Goal: Task Accomplishment & Management: Use online tool/utility

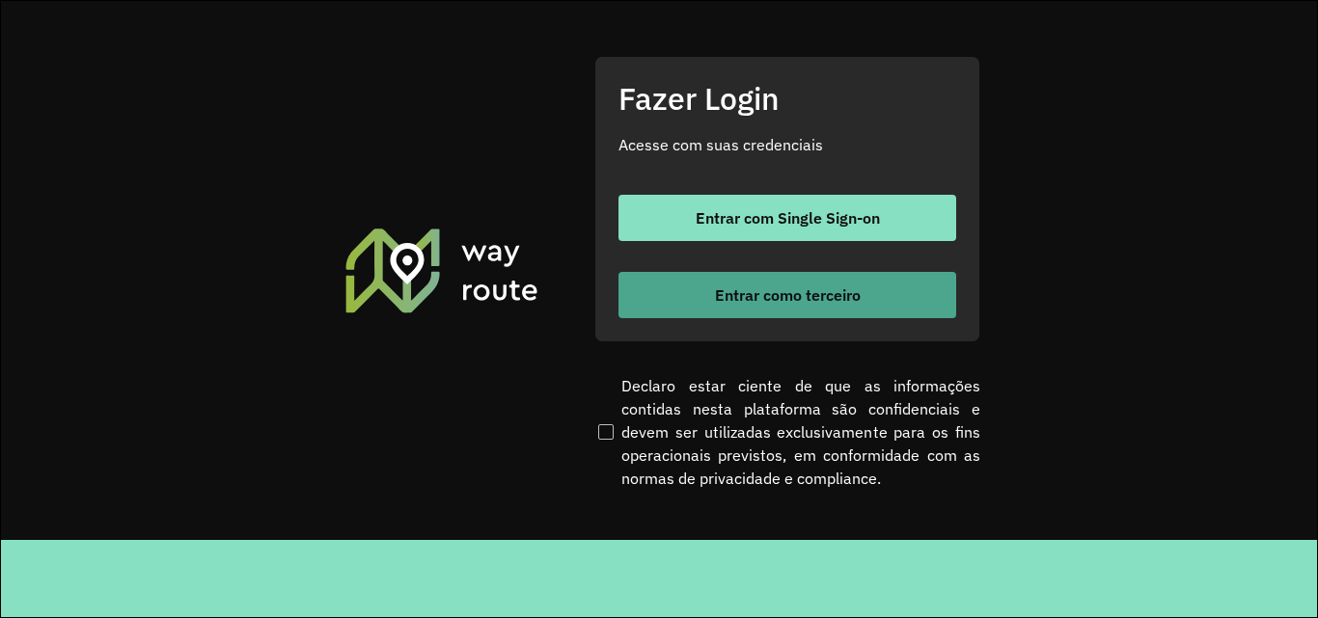
click at [893, 314] on button "Entrar como terceiro" at bounding box center [787, 295] width 338 height 46
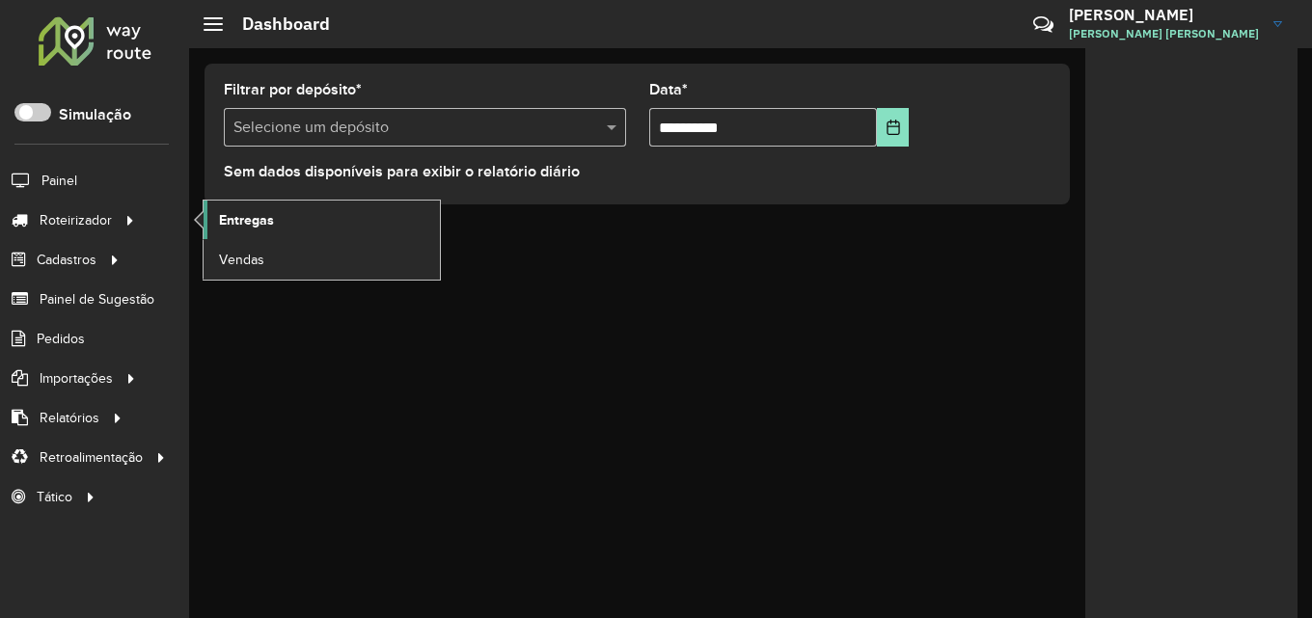
click at [223, 223] on span "Entregas" at bounding box center [246, 220] width 55 height 20
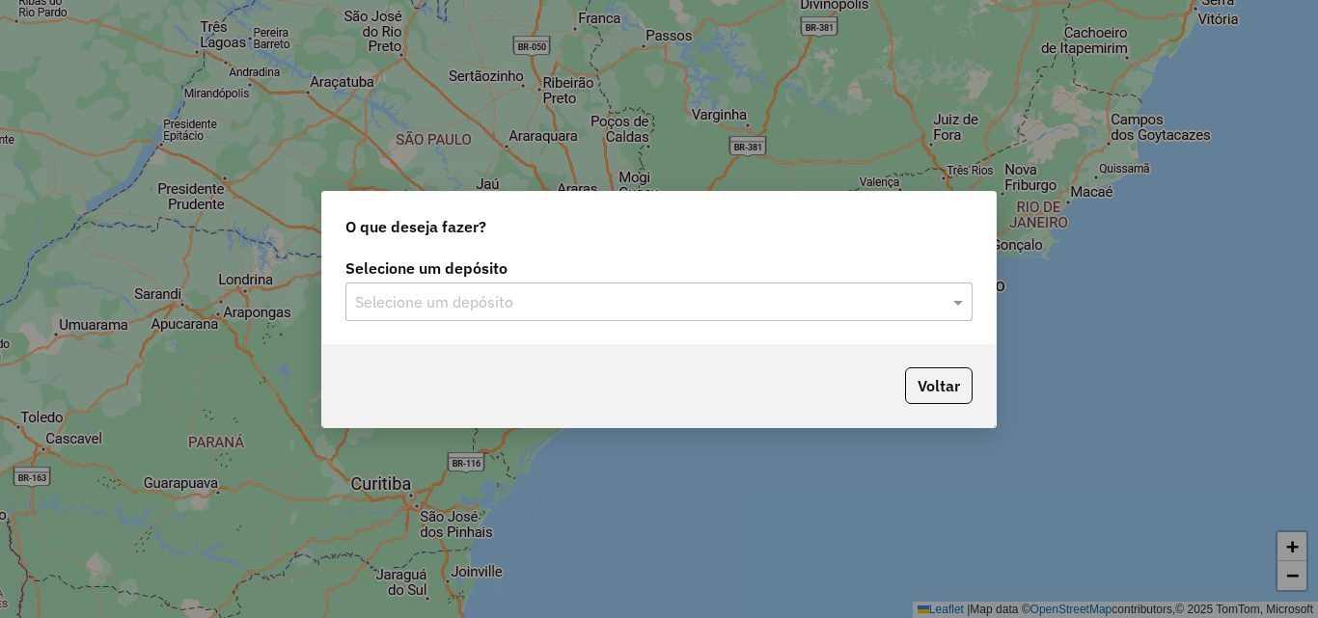
click at [833, 300] on input "text" at bounding box center [639, 302] width 569 height 23
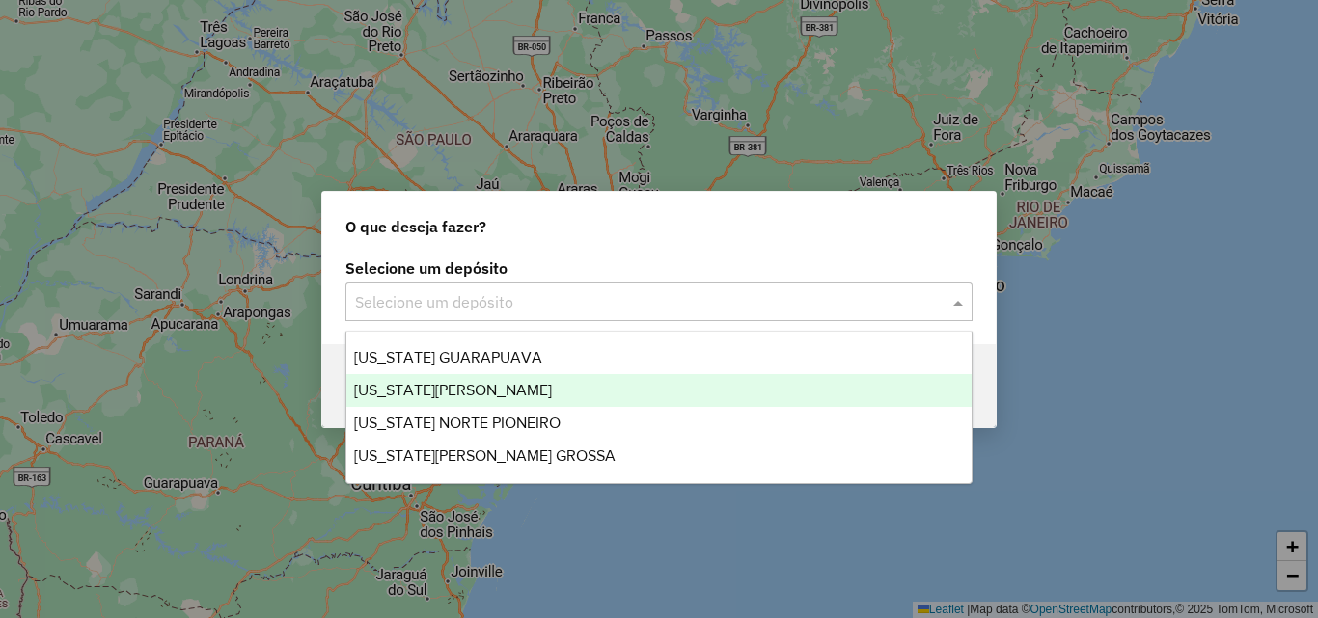
click at [538, 400] on div "[US_STATE][PERSON_NAME]" at bounding box center [658, 390] width 625 height 33
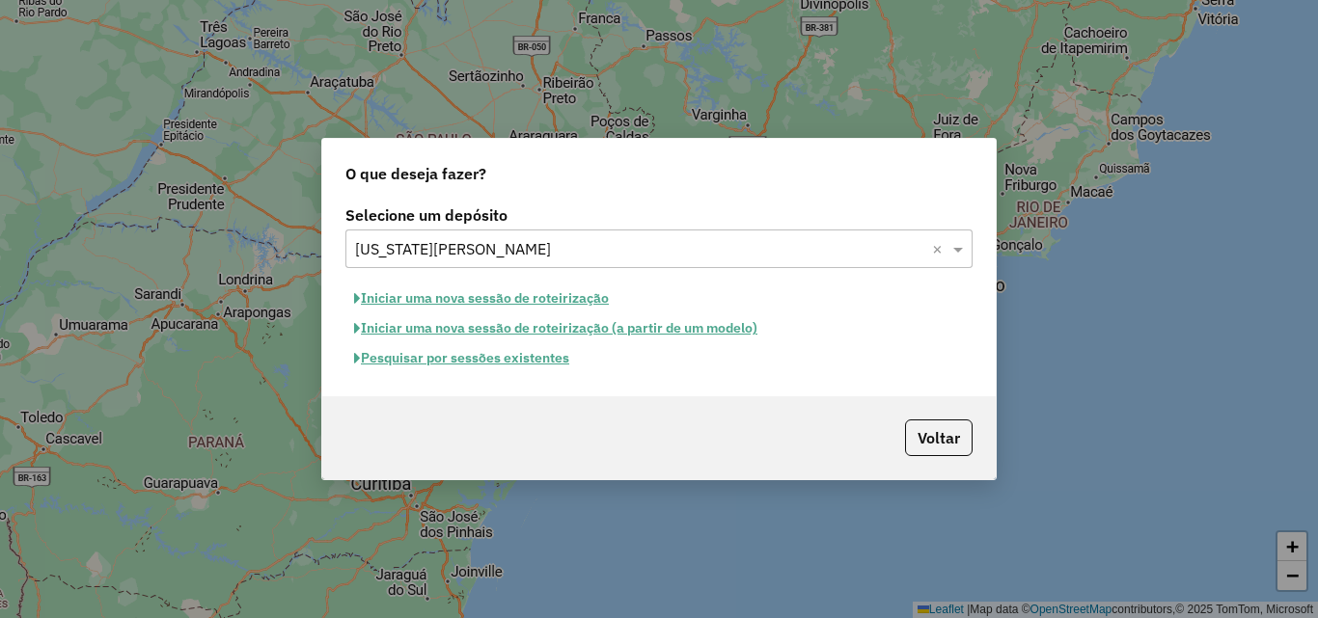
click at [424, 358] on button "Pesquisar por sessões existentes" at bounding box center [461, 358] width 233 height 30
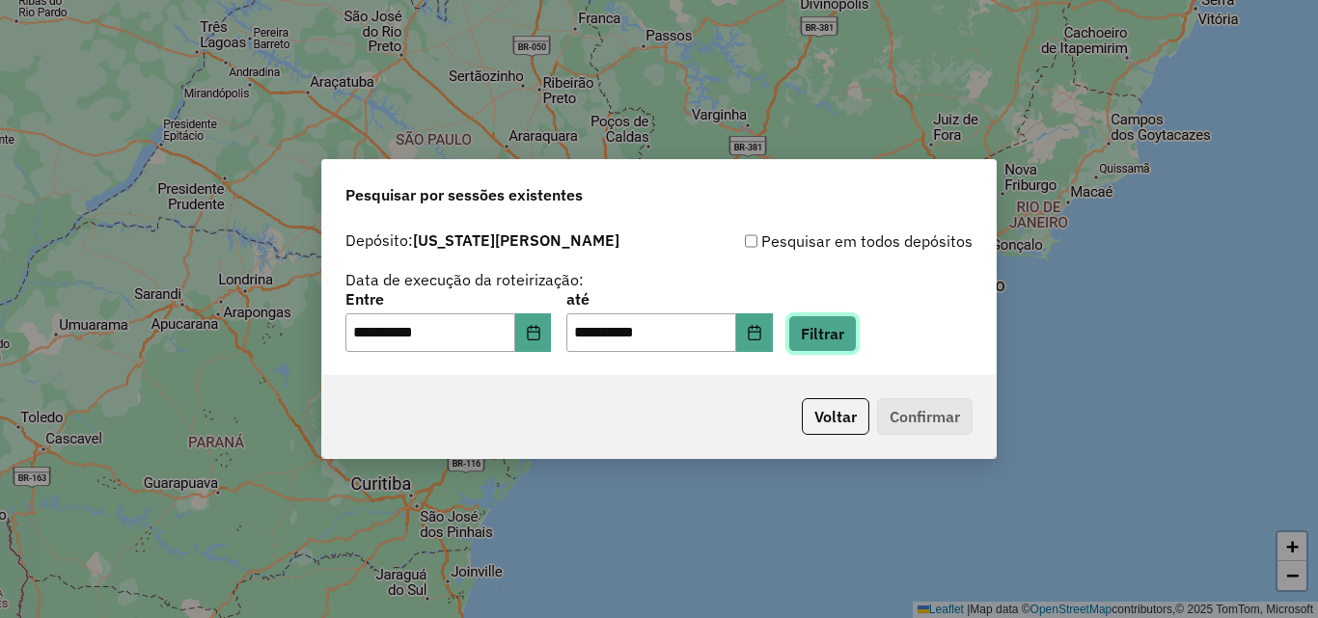
click at [828, 329] on button "Filtrar" at bounding box center [822, 333] width 68 height 37
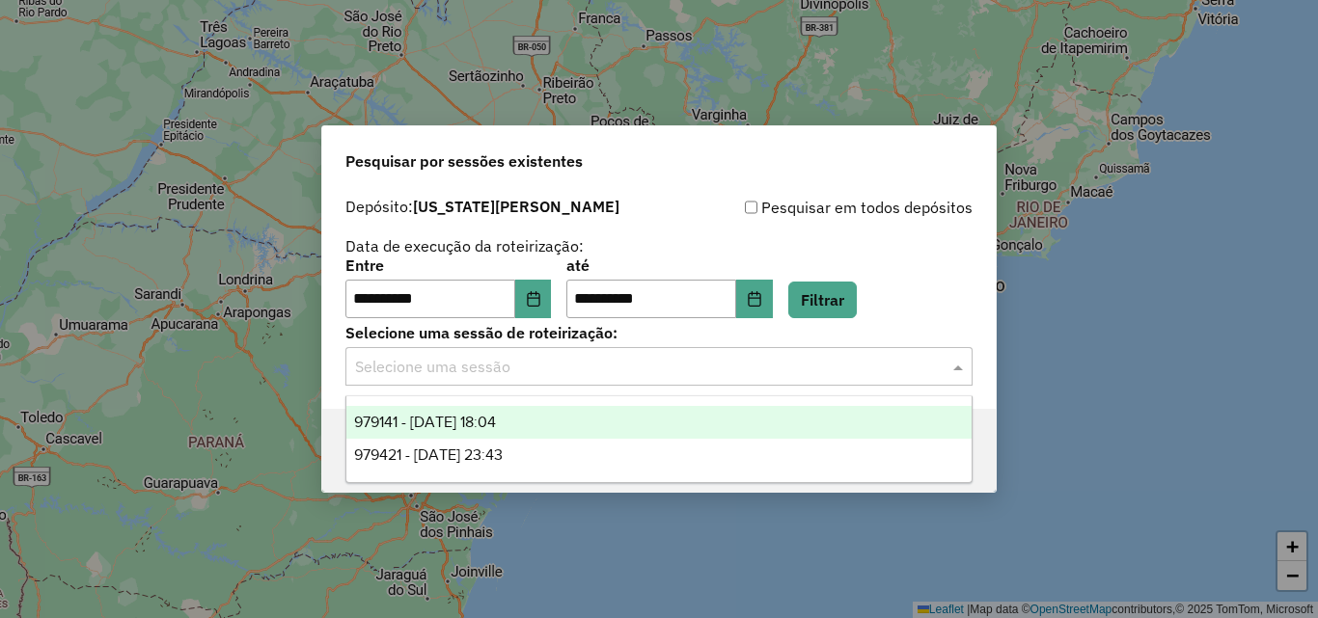
click at [461, 361] on input "text" at bounding box center [639, 367] width 569 height 23
click at [473, 420] on span "979141 - 14/08/2025 18:04" at bounding box center [425, 422] width 142 height 16
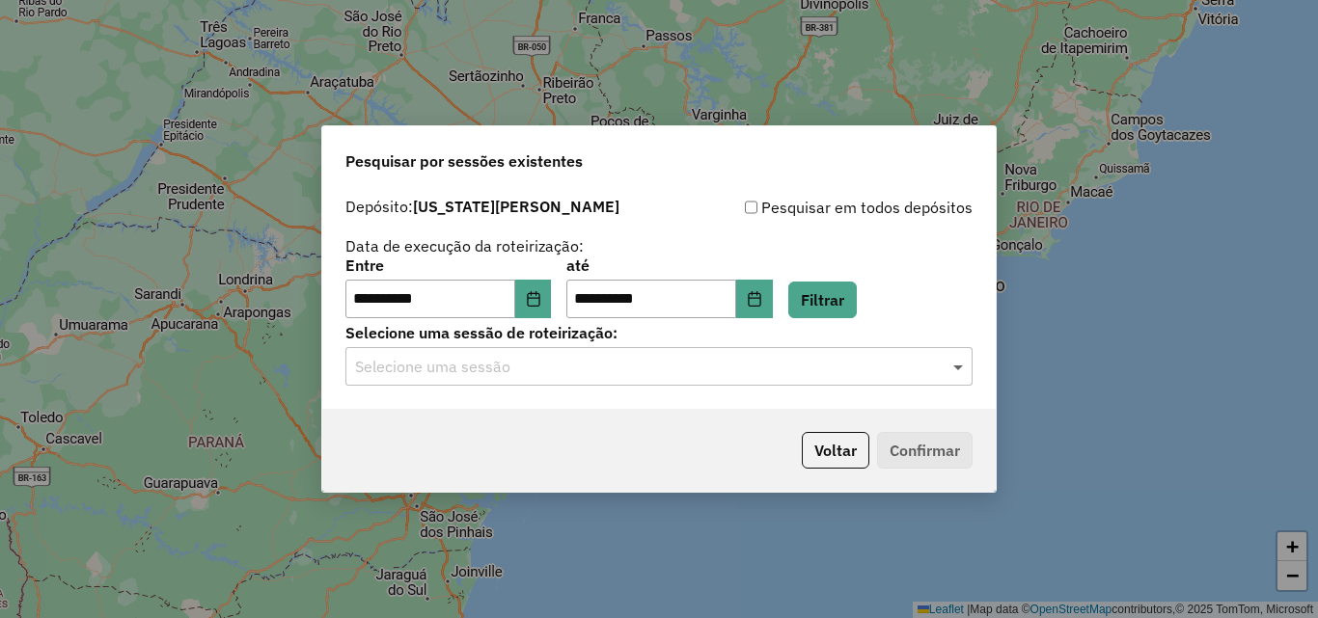
click at [953, 368] on span at bounding box center [960, 366] width 24 height 23
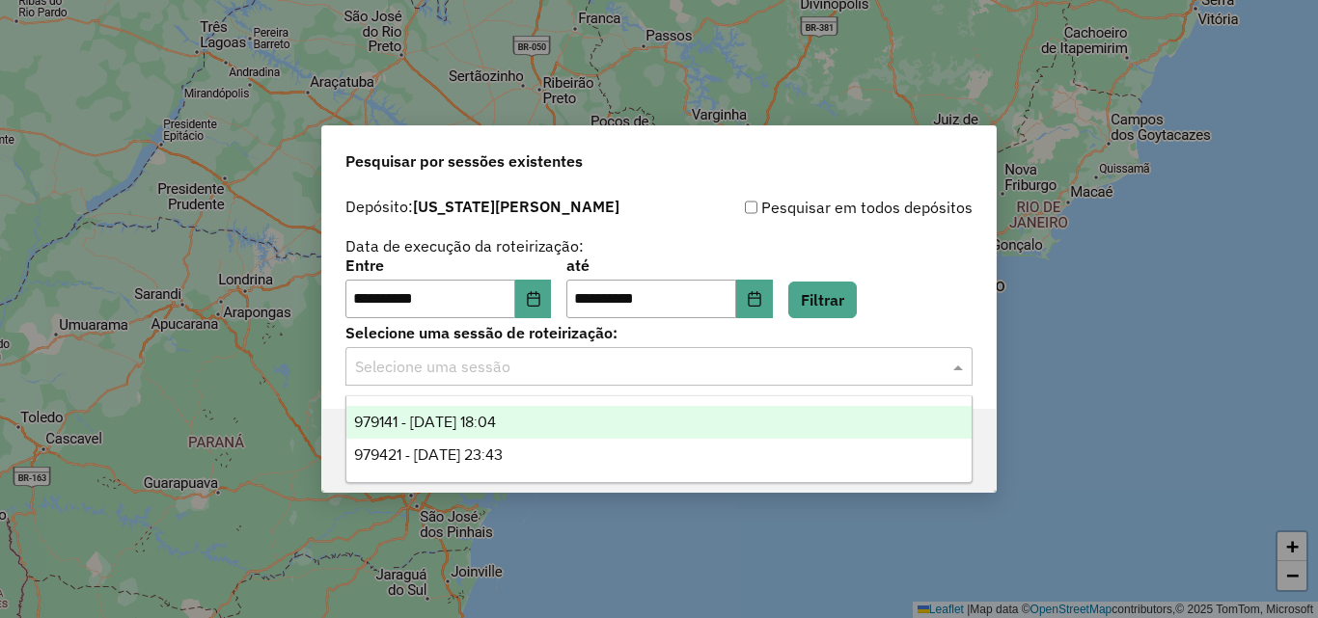
click at [543, 417] on div "979141 - 14/08/2025 18:04" at bounding box center [658, 422] width 625 height 33
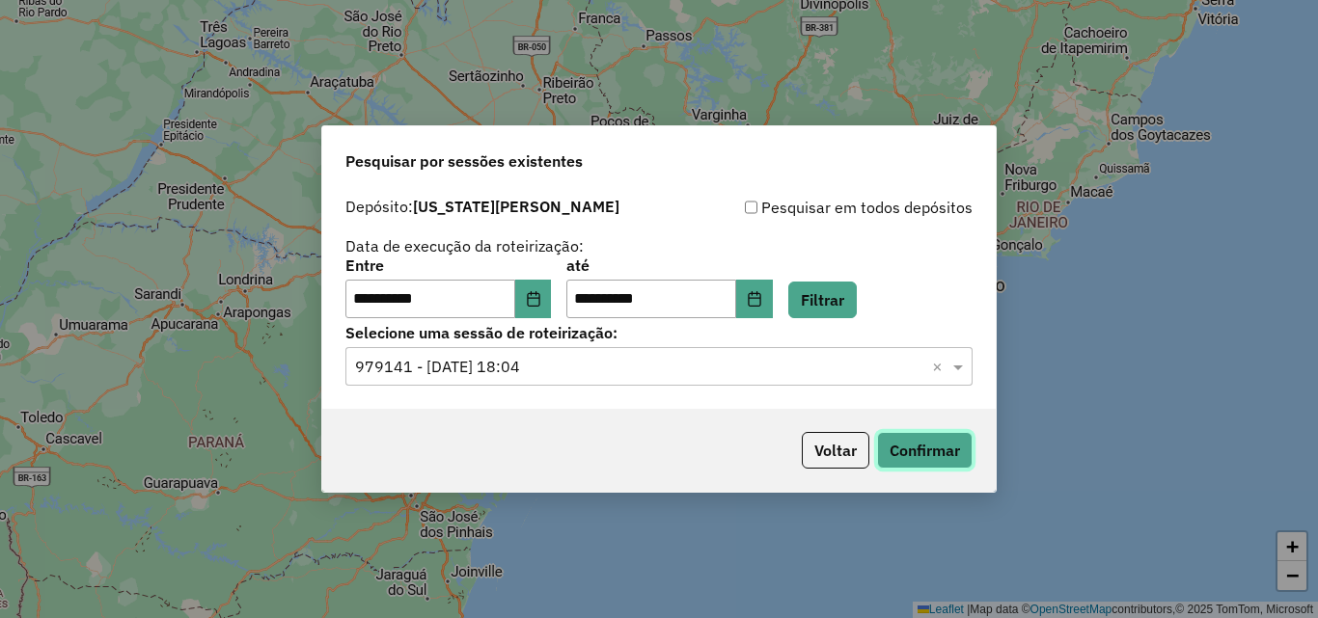
click at [941, 447] on button "Confirmar" at bounding box center [925, 450] width 96 height 37
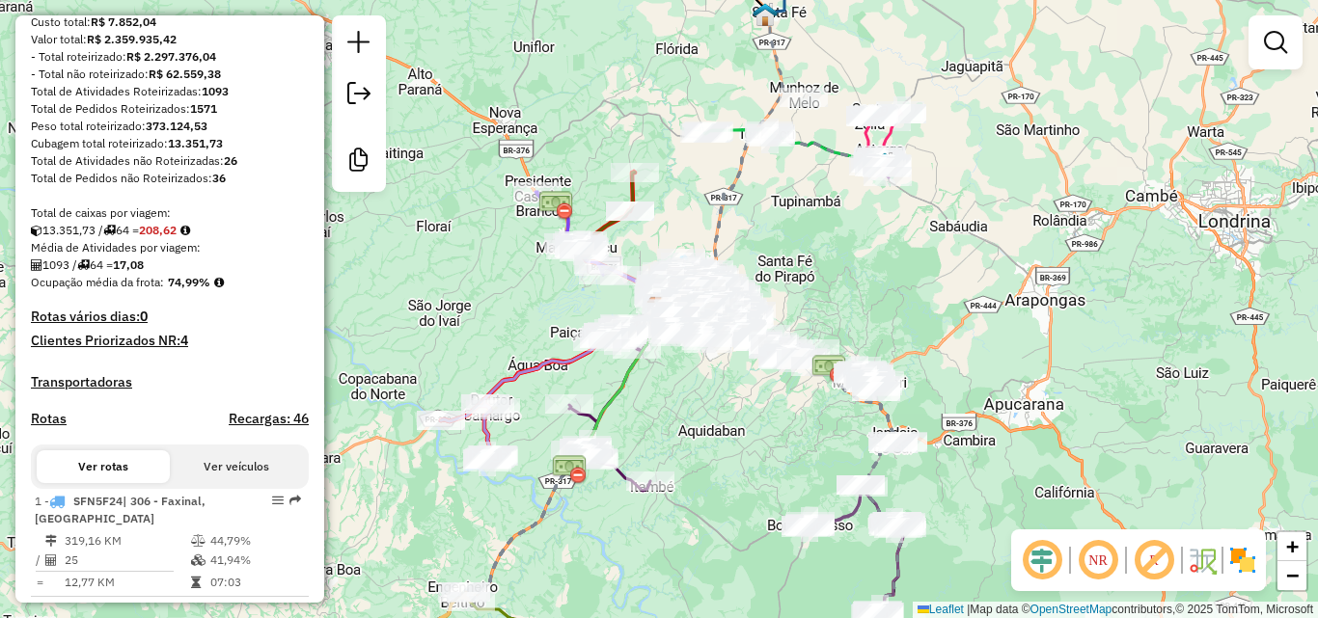
scroll to position [289, 0]
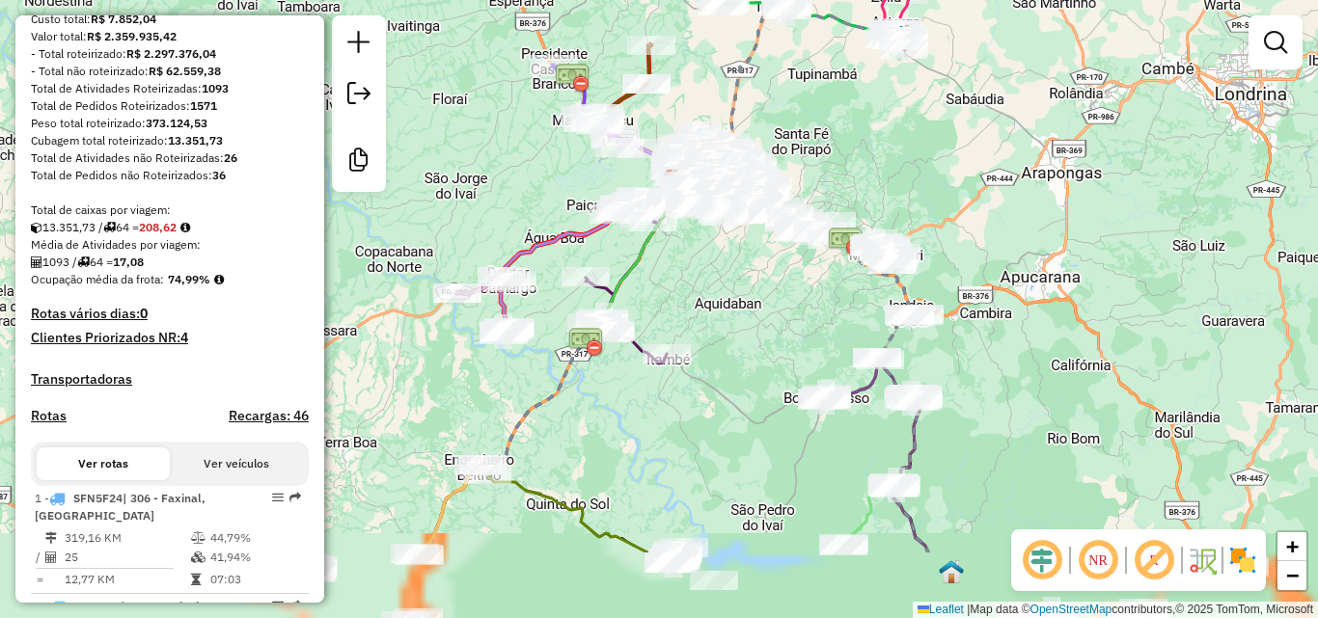
drag, startPoint x: 1080, startPoint y: 369, endPoint x: 1071, endPoint y: 327, distance: 42.4
click at [1083, 328] on div "Janela de atendimento Grade de atendimento Capacidade Transportadoras Veículos …" at bounding box center [659, 309] width 1318 height 618
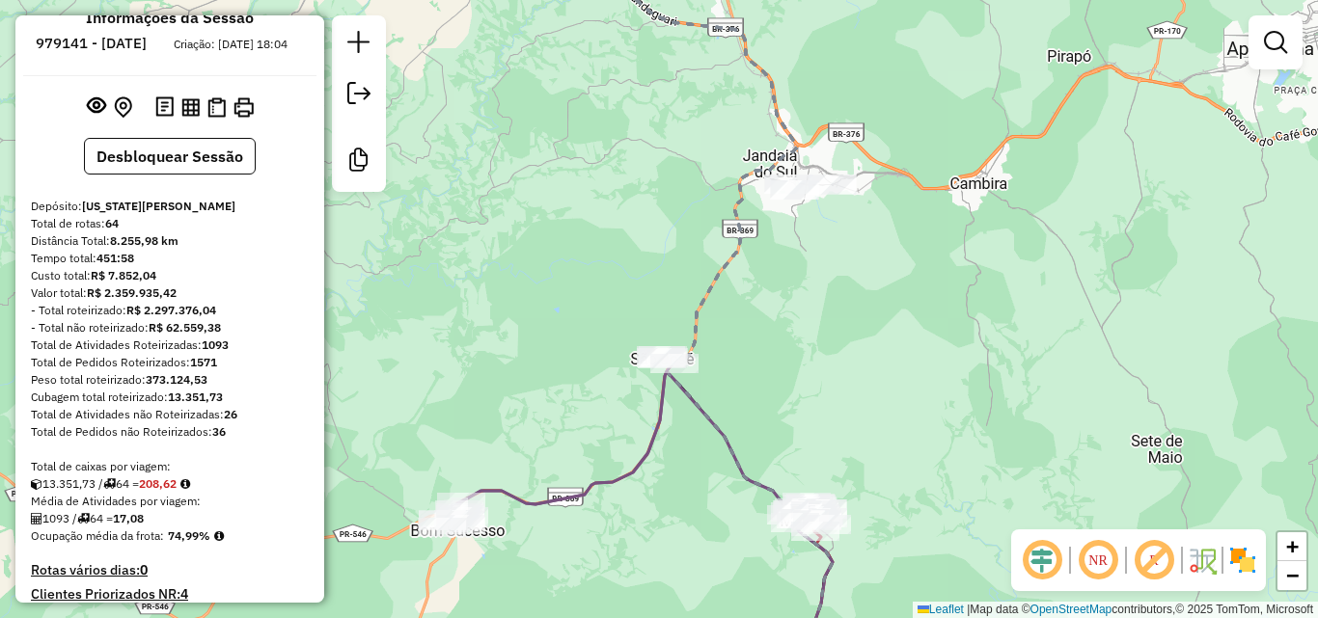
scroll to position [0, 0]
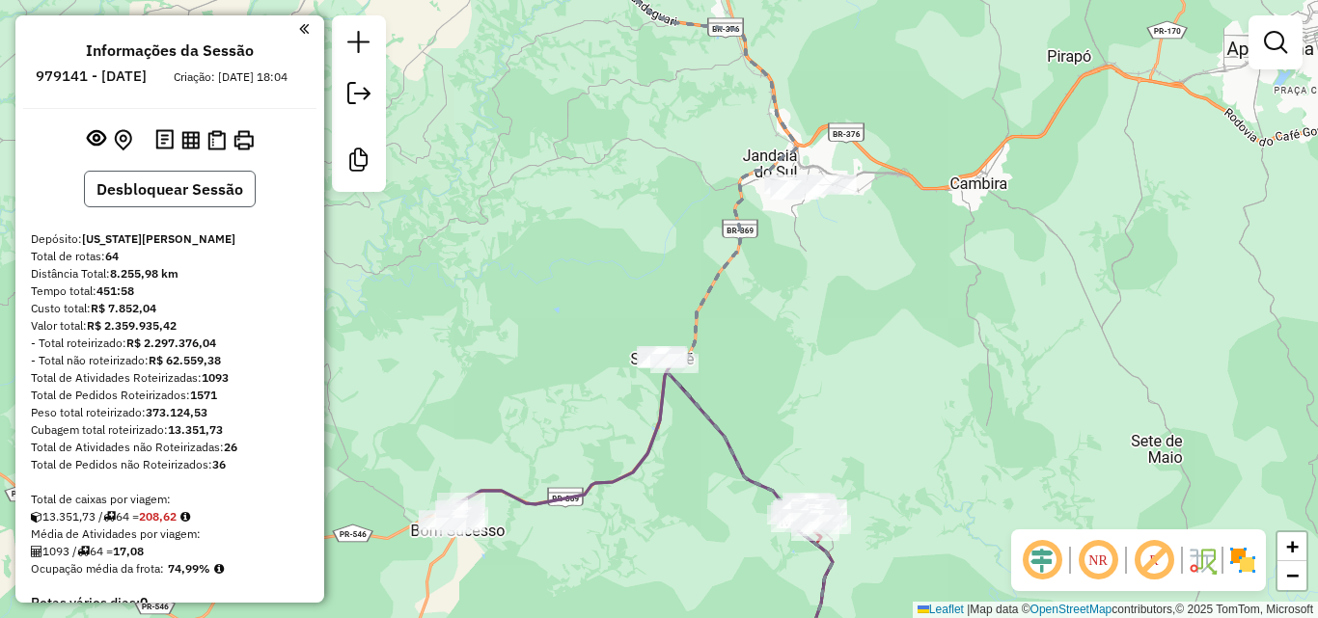
click at [198, 207] on button "Desbloquear Sessão" at bounding box center [170, 189] width 172 height 37
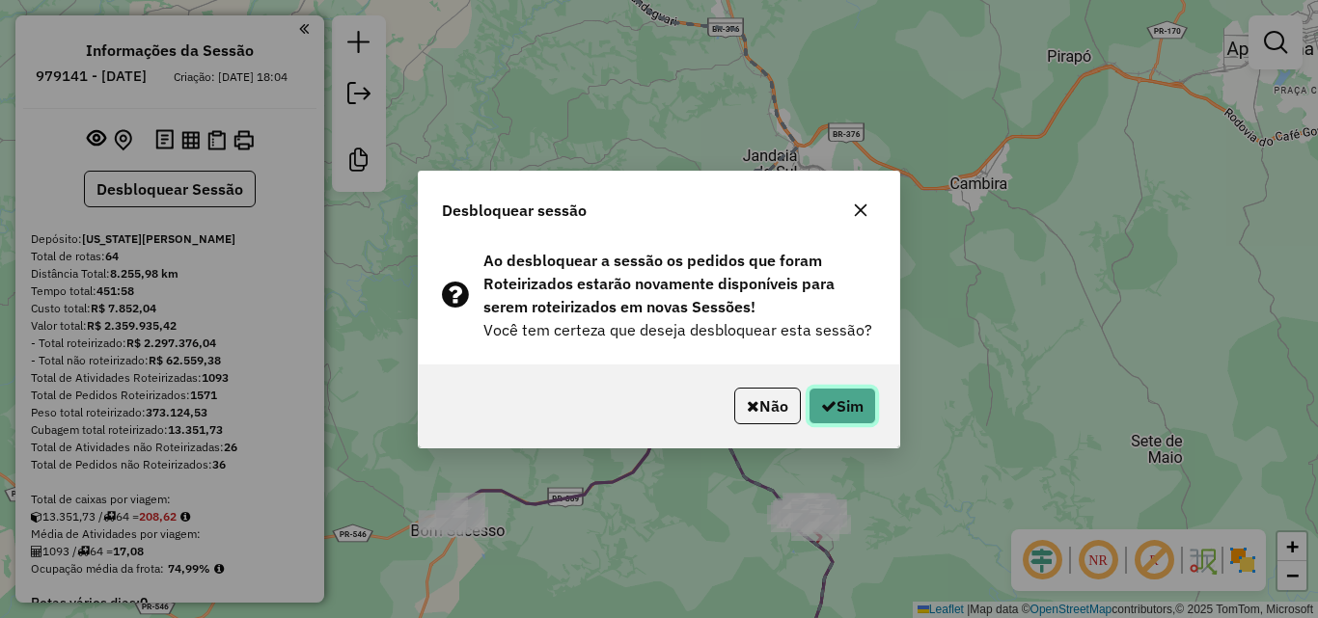
click at [846, 405] on button "Sim" at bounding box center [842, 406] width 68 height 37
